Goal: Task Accomplishment & Management: Manage account settings

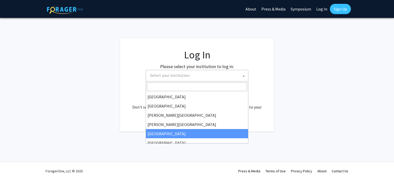
select select "6"
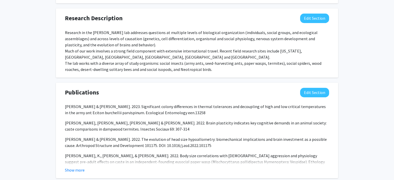
scroll to position [380, 0]
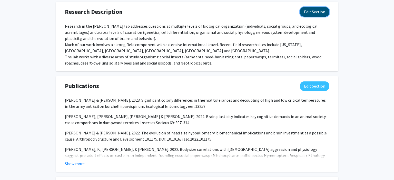
click at [316, 12] on button "Edit Section" at bounding box center [314, 11] width 29 height 9
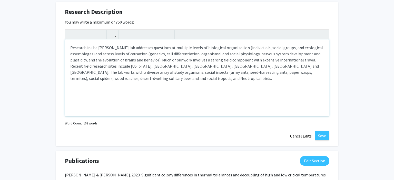
click at [71, 66] on div "Research in the [PERSON_NAME] lab addresses questions at multiple levels of bio…" at bounding box center [197, 78] width 264 height 77
click at [128, 72] on div "Research in the [PERSON_NAME] lab addresses questions at multiple levels of bio…" at bounding box center [197, 78] width 264 height 77
click at [121, 84] on div "Research in the [PERSON_NAME] lab addresses questions at multiple levels of bio…" at bounding box center [197, 78] width 264 height 77
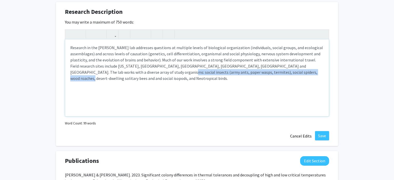
drag, startPoint x: 132, startPoint y: 72, endPoint x: 274, endPoint y: 78, distance: 142.1
click at [274, 78] on div "Research in the [PERSON_NAME] lab addresses questions at multiple levels of bio…" at bounding box center [197, 78] width 264 height 77
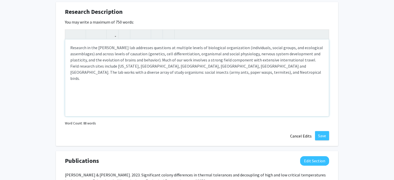
click at [91, 73] on div "Research in the [PERSON_NAME] lab addresses questions at multiple levels of bio…" at bounding box center [197, 78] width 264 height 77
click at [207, 72] on div "Research in the [PERSON_NAME] lab addresses questions at multiple levels of bio…" at bounding box center [197, 78] width 264 height 77
click at [105, 92] on p "We are currently recvruiting undergraduate reserchers for three projects:" at bounding box center [197, 95] width 254 height 6
click at [150, 92] on p "We are currently recruiting undergraduate reserchers for three projects:" at bounding box center [197, 95] width 254 height 6
click at [106, 102] on p "-" at bounding box center [197, 105] width 254 height 6
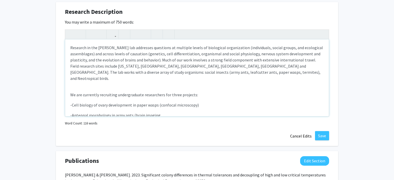
click at [133, 112] on p "-Antennal morphology in army ants (brain imaging" at bounding box center [197, 115] width 254 height 6
click at [174, 112] on p "-Antennal morphology in army ants (confocal brain imaging" at bounding box center [197, 115] width 254 height 6
click at [196, 112] on p "-Antennal morphology in army ants (confocal brain imaging, morphologival measur…" at bounding box center [197, 115] width 254 height 6
click at [228, 112] on p "-Antennal morphology in army ants (confocal brain imaging, morphological measur…" at bounding box center [197, 115] width 254 height 6
click at [255, 112] on p "-Antennal morphology in army ants (confocal brain imaging, morphological measur…" at bounding box center [197, 115] width 254 height 6
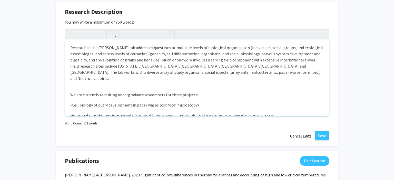
click at [279, 112] on p "-Antennal morphology in army ants (confocal brain imaging, morphological measur…" at bounding box center [197, 115] width 254 height 6
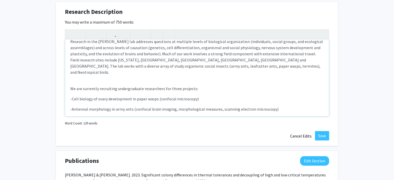
click at [194, 86] on p "We are currently recruiting undergraduate researchers for three projects:" at bounding box center [197, 89] width 254 height 6
click at [217, 86] on p "We are currently recruiting undergraduate researchers for three projects (with …" at bounding box center [197, 89] width 254 height 6
click at [225, 96] on p "-Cell biology of ovary development in paper wasps (confocal microscopy)" at bounding box center [197, 99] width 254 height 6
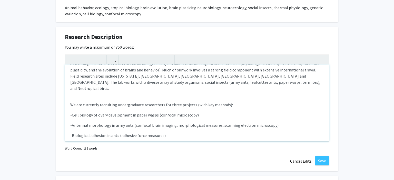
scroll to position [10, 0]
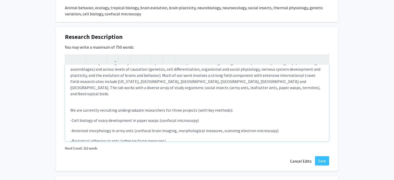
click at [176, 76] on p "Research in the [PERSON_NAME] lab addresses questions at multiple levels of bio…" at bounding box center [197, 78] width 254 height 37
type textarea "<p>Research in the [PERSON_NAME] lab addresses questions at multiple levels of …"
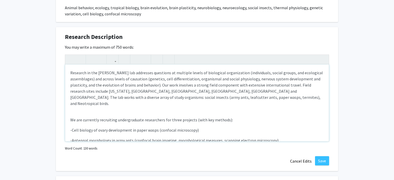
click at [209, 98] on p "Research in the [PERSON_NAME] lab addresses questions at multiple levels of bio…" at bounding box center [197, 88] width 254 height 37
click at [301, 92] on p "Research in the [PERSON_NAME] lab addresses questions at multiple levels of bio…" at bounding box center [197, 88] width 254 height 37
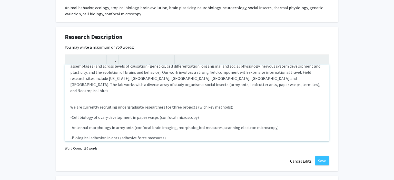
scroll to position [15, 0]
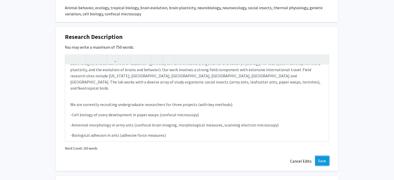
click at [320, 161] on button "Save" at bounding box center [322, 161] width 14 height 9
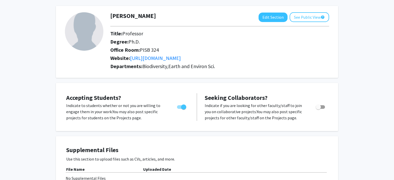
scroll to position [0, 0]
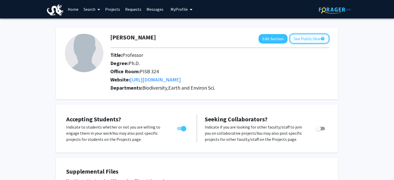
click at [304, 40] on button "See Public View help" at bounding box center [310, 39] width 40 height 10
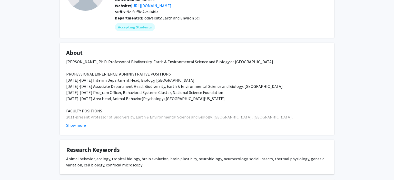
scroll to position [59, 0]
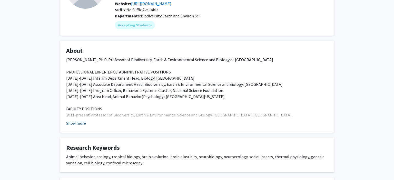
click at [75, 122] on button "Show more" at bounding box center [76, 123] width 20 height 6
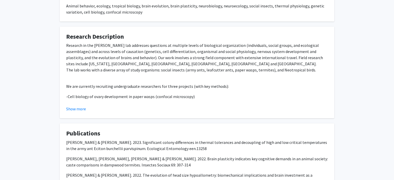
scroll to position [332, 0]
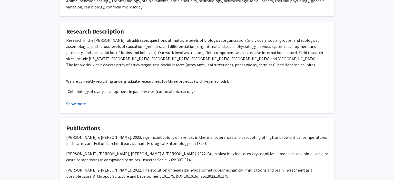
click at [76, 101] on button "Show more" at bounding box center [76, 104] width 20 height 6
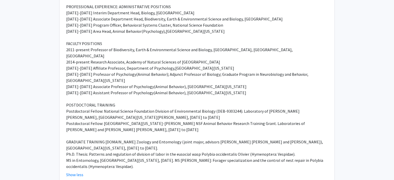
scroll to position [0, 0]
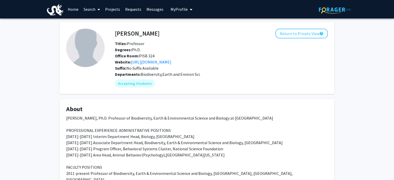
click at [307, 33] on button "Return to Private View help" at bounding box center [302, 34] width 52 height 10
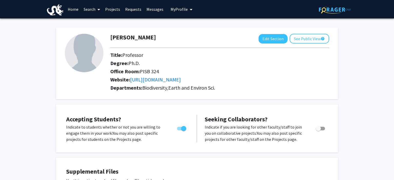
click at [115, 11] on link "Projects" at bounding box center [113, 9] width 20 height 18
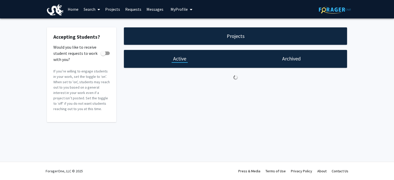
checkbox input "true"
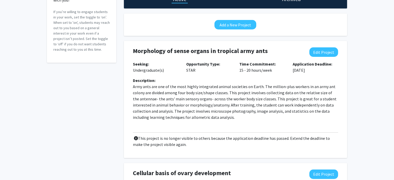
scroll to position [63, 0]
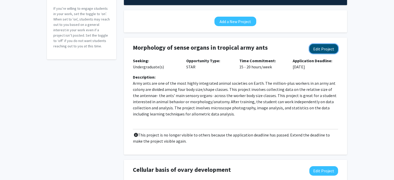
click at [326, 48] on button "Edit Project" at bounding box center [324, 48] width 29 height 9
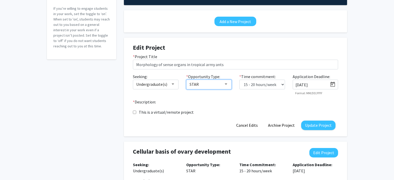
click at [226, 84] on div at bounding box center [226, 84] width 3 height 1
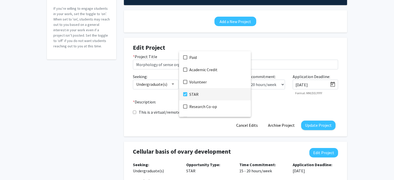
scroll to position [21, 0]
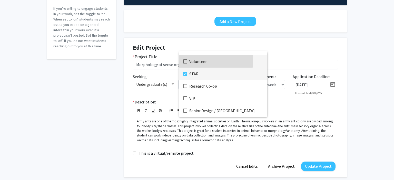
click at [186, 61] on mat-pseudo-checkbox at bounding box center [185, 62] width 4 height 4
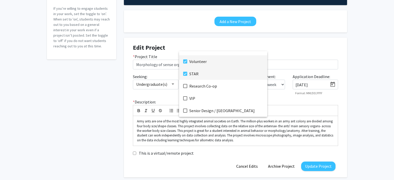
click at [185, 73] on mat-pseudo-checkbox at bounding box center [185, 74] width 4 height 4
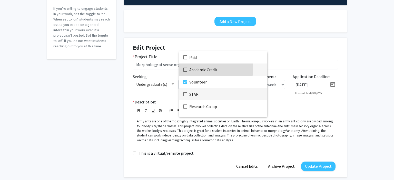
click at [185, 69] on mat-pseudo-checkbox at bounding box center [185, 70] width 4 height 4
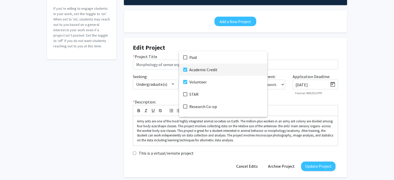
click at [287, 48] on div at bounding box center [197, 90] width 394 height 180
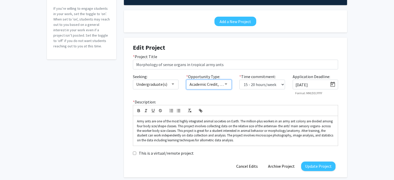
click at [227, 84] on div at bounding box center [226, 84] width 3 height 1
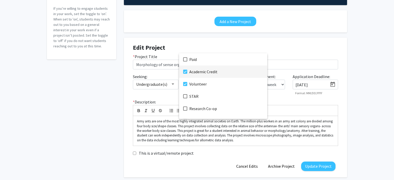
click at [260, 43] on div at bounding box center [197, 90] width 394 height 180
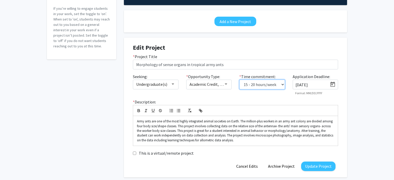
click at [239, 80] on select "0 - 5 hours/week 5 - 10 hours/week 10 - 15 hours/week 15 - 20 hours/week 20 - 3…" at bounding box center [262, 85] width 46 height 10
select select "10 - 15"
click option "10 - 15 hours/week" at bounding box center [0, 0] width 0 height 0
click at [334, 83] on icon "Open calendar" at bounding box center [333, 84] width 5 height 5
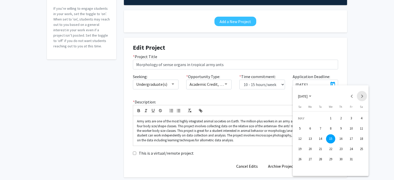
click at [364, 95] on button "Next month" at bounding box center [362, 96] width 10 height 10
click at [363, 95] on button "Next month" at bounding box center [362, 96] width 10 height 10
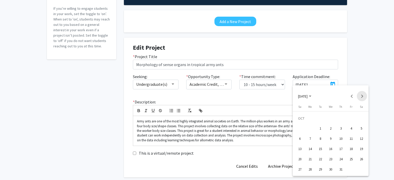
click at [363, 95] on button "Next month" at bounding box center [362, 96] width 10 height 10
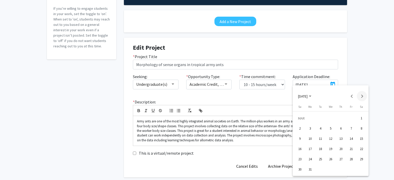
click at [363, 95] on button "Next month" at bounding box center [362, 96] width 10 height 10
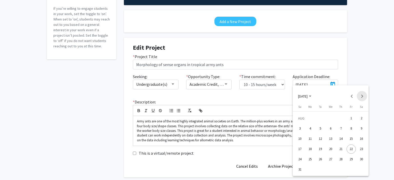
click at [363, 95] on button "Next month" at bounding box center [362, 96] width 10 height 10
click at [351, 98] on button "Previous month" at bounding box center [352, 96] width 10 height 10
click at [331, 118] on div "1" at bounding box center [330, 118] width 9 height 9
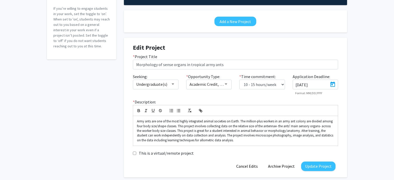
type input "[DATE]"
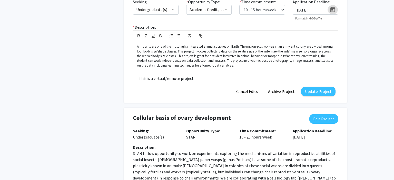
scroll to position [138, 0]
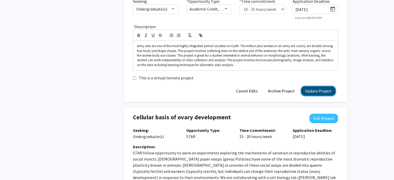
click at [317, 92] on button "Update Project" at bounding box center [318, 90] width 34 height 9
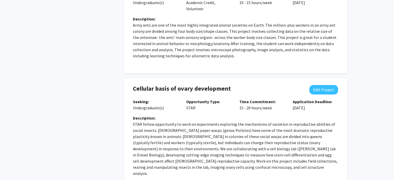
scroll to position [128, 0]
click at [321, 88] on button "Edit Project" at bounding box center [324, 89] width 29 height 9
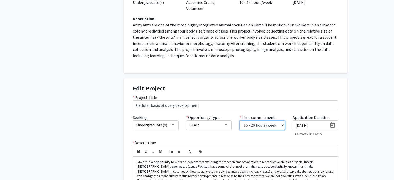
click at [239, 121] on select "0 - 5 hours/week 5 - 10 hours/week 10 - 15 hours/week 15 - 20 hours/week 20 - 3…" at bounding box center [262, 126] width 46 height 10
select select "10 - 15"
click option "10 - 15 hours/week" at bounding box center [0, 0] width 0 height 0
click at [332, 125] on icon "Open calendar" at bounding box center [333, 125] width 6 height 6
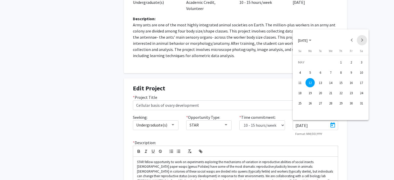
click at [363, 41] on button "Next month" at bounding box center [362, 40] width 10 height 10
click at [312, 40] on polygon "Choose month and year" at bounding box center [310, 40] width 3 height 1
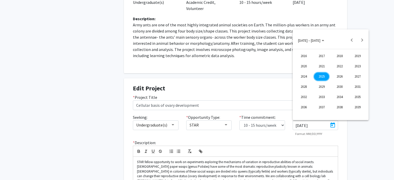
click at [323, 78] on div "2025" at bounding box center [322, 76] width 16 height 9
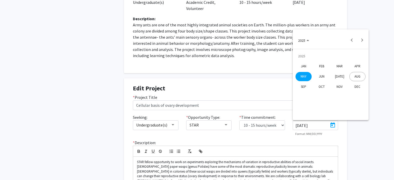
click at [321, 86] on div "OCT" at bounding box center [322, 86] width 16 height 9
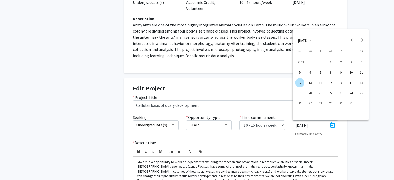
click at [328, 64] on div "1" at bounding box center [330, 62] width 9 height 9
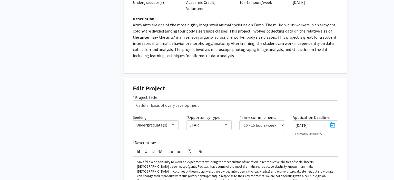
type input "[DATE]"
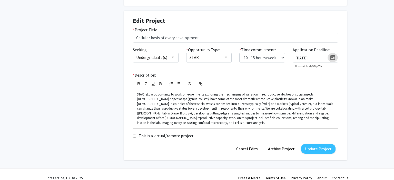
scroll to position [196, 0]
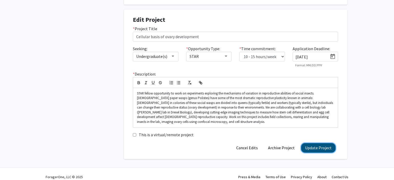
click at [319, 151] on button "Update Project" at bounding box center [318, 147] width 34 height 9
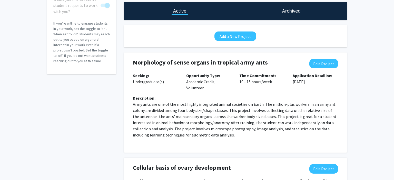
scroll to position [13, 0]
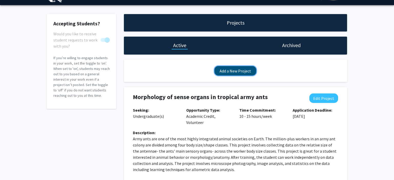
click at [236, 71] on button "Add a New Project" at bounding box center [236, 70] width 42 height 9
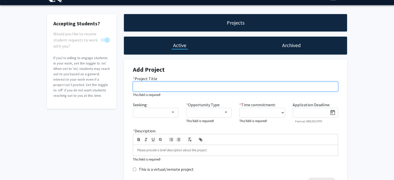
click at [197, 89] on input "* Project Title" at bounding box center [235, 87] width 205 height 10
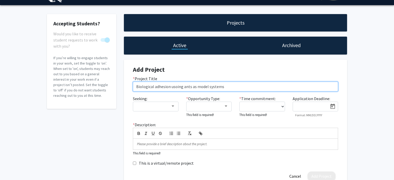
type input "Biological adhesion usoing ants as model systems"
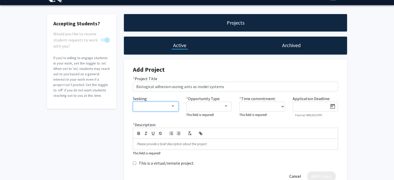
click at [173, 107] on div at bounding box center [173, 106] width 3 height 1
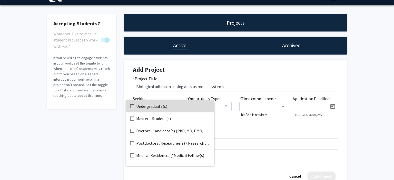
click at [146, 107] on span "Undergraduate(s)" at bounding box center [173, 106] width 74 height 12
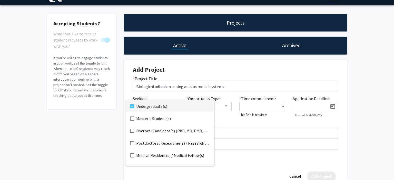
click at [239, 75] on div at bounding box center [197, 90] width 394 height 180
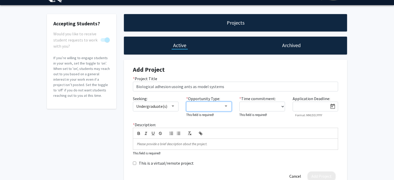
click at [227, 107] on div at bounding box center [226, 106] width 3 height 1
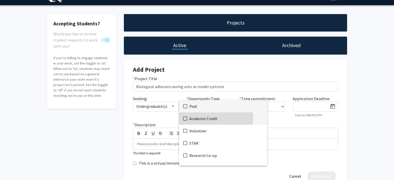
click at [197, 118] on span "Academic Credit" at bounding box center [226, 119] width 74 height 12
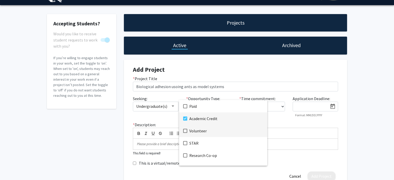
click at [192, 130] on span "Volunteer" at bounding box center [226, 131] width 74 height 12
click at [282, 106] on div at bounding box center [197, 90] width 394 height 180
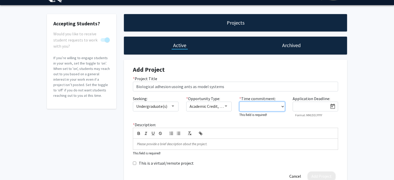
click at [239, 102] on select "0 - 5 hours/week 5 - 10 hours/week 10 - 15 hours/week 15 - 20 hours/week 20 - 3…" at bounding box center [262, 107] width 46 height 10
select select "10 - 15"
click option "10 - 15 hours/week" at bounding box center [0, 0] width 0 height 0
click at [333, 107] on icon "Open calendar" at bounding box center [333, 106] width 5 height 5
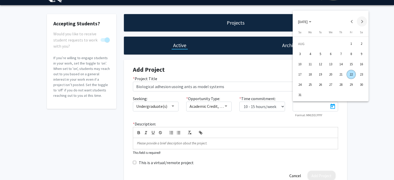
click at [363, 23] on button "Next month" at bounding box center [362, 21] width 10 height 10
click at [331, 43] on div "1" at bounding box center [330, 43] width 9 height 9
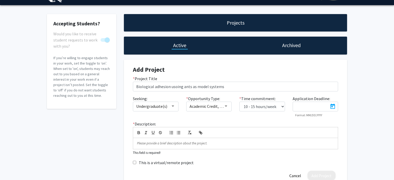
type input "[DATE]"
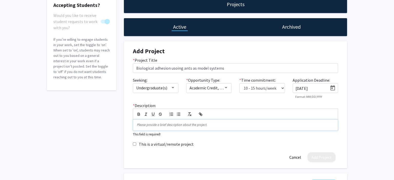
click at [178, 124] on p at bounding box center [235, 125] width 197 height 5
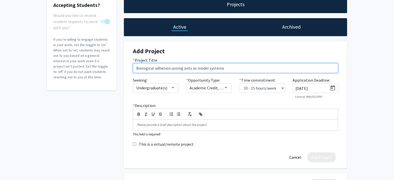
click at [177, 69] on input "Biological adhesion usoing ants as model systems" at bounding box center [235, 68] width 205 height 10
type input "Biological adhesion using ants as model systems"
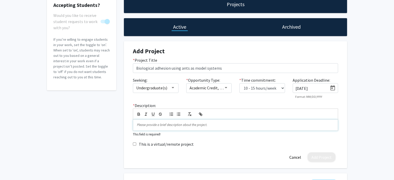
click at [175, 127] on p at bounding box center [235, 125] width 197 height 5
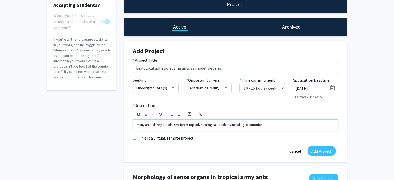
click at [249, 127] on p "Many animals rely on adhesive forces top solve biological problems including lo…" at bounding box center [235, 125] width 197 height 5
click at [279, 126] on p "Many animals rely on adhesive forces top solve biological problems including lo…" at bounding box center [235, 125] width 197 height 5
click at [291, 126] on p "Many animals rely on adhesive forces top solve biological problems including lo…" at bounding box center [235, 125] width 197 height 5
click at [337, 124] on div "Many animals rely on adhesive forces top solve biological problems including lo…" at bounding box center [235, 125] width 205 height 11
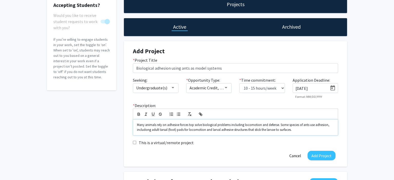
click at [148, 130] on p "Many animals rely on adhesive forces top solve biological problems including lo…" at bounding box center [235, 127] width 197 height 9
click at [302, 129] on p "Many animals rely on adhesive forces top solve biological problems including lo…" at bounding box center [235, 127] width 197 height 9
click at [278, 130] on p "Many animals rely on adhesive forces top solve biological problems including lo…" at bounding box center [235, 127] width 197 height 9
click at [309, 131] on p "Many animals rely on adhesive forces top solve biological problems including lo…" at bounding box center [235, 127] width 197 height 9
click at [194, 125] on p "Many animals rely on adhesive forces top solve biological problems including lo…" at bounding box center [235, 127] width 197 height 9
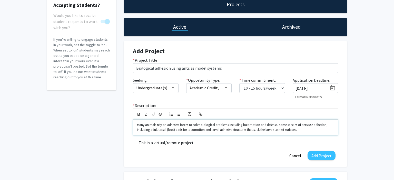
click at [301, 131] on p "Many animals rely on adhesive forces to solve biological problems including loc…" at bounding box center [235, 127] width 197 height 9
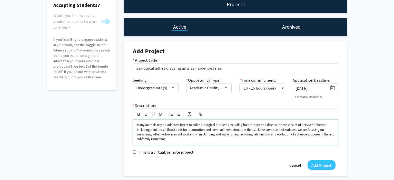
click at [247, 134] on p "Many animals rely on adhesive forces to solve biological problems including loc…" at bounding box center [235, 132] width 197 height 19
click at [246, 134] on p "Many animals rely on adhesive forces to solve biological problems including loc…" at bounding box center [235, 132] width 197 height 19
click at [259, 135] on p "Many animals rely on adhesive forces to solve biological problems including loc…" at bounding box center [235, 132] width 197 height 19
click at [316, 135] on p "Many animals rely on adhesive forces to solve biological problems including loc…" at bounding box center [235, 132] width 197 height 19
click at [186, 140] on p "Many animals rely on adhesive forces to solve biological problems including loc…" at bounding box center [235, 132] width 197 height 19
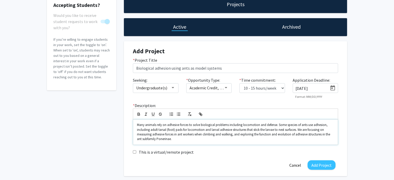
click at [220, 137] on p "Many animals rely on adhesive forces to solve biological problems including loc…" at bounding box center [235, 132] width 197 height 19
click at [187, 138] on p "Many animals rely on adhesive forces to solve biological problems including loc…" at bounding box center [235, 132] width 197 height 19
click at [294, 140] on p "Many animals rely on adhesive forces to solve biological problems including loc…" at bounding box center [235, 132] width 197 height 19
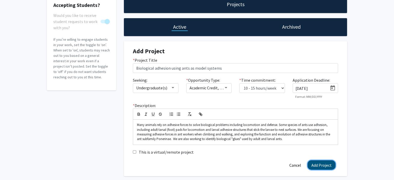
click at [324, 165] on button "Add Project" at bounding box center [322, 165] width 28 height 9
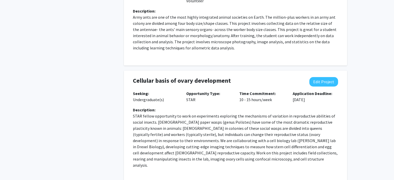
scroll to position [239, 0]
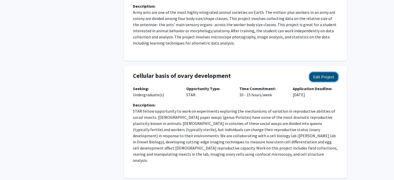
click at [323, 78] on button "Edit Project" at bounding box center [324, 76] width 29 height 9
select select "10 - 15"
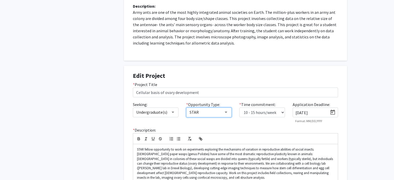
click at [226, 110] on mat-select "STAR" at bounding box center [209, 113] width 46 height 10
click at [226, 112] on div at bounding box center [226, 112] width 3 height 1
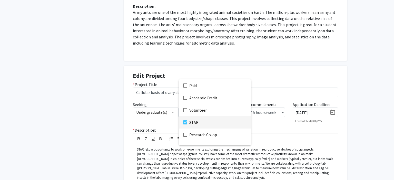
scroll to position [21, 0]
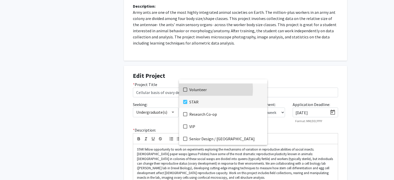
click at [191, 89] on span "Volunteer" at bounding box center [226, 90] width 74 height 12
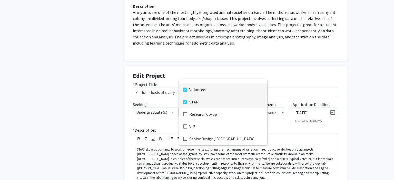
click at [187, 99] on mat-option "STAR" at bounding box center [223, 102] width 88 height 12
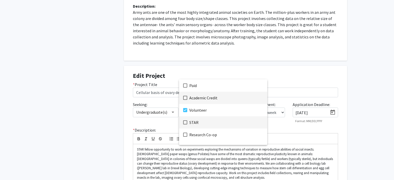
click at [193, 97] on span "Academic Credit" at bounding box center [226, 98] width 74 height 12
click at [372, 107] on div at bounding box center [197, 90] width 394 height 180
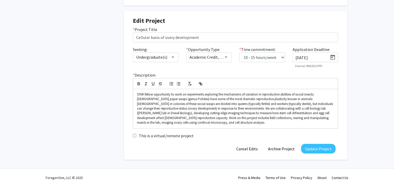
scroll to position [300, 0]
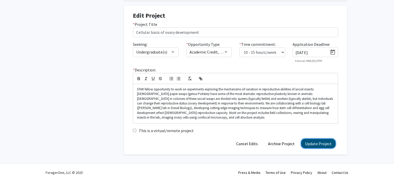
click at [314, 146] on button "Update Project" at bounding box center [318, 143] width 34 height 9
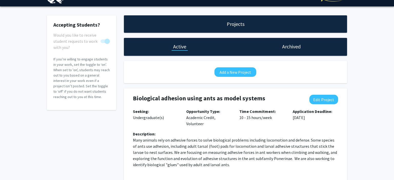
scroll to position [0, 0]
